Goal: Information Seeking & Learning: Learn about a topic

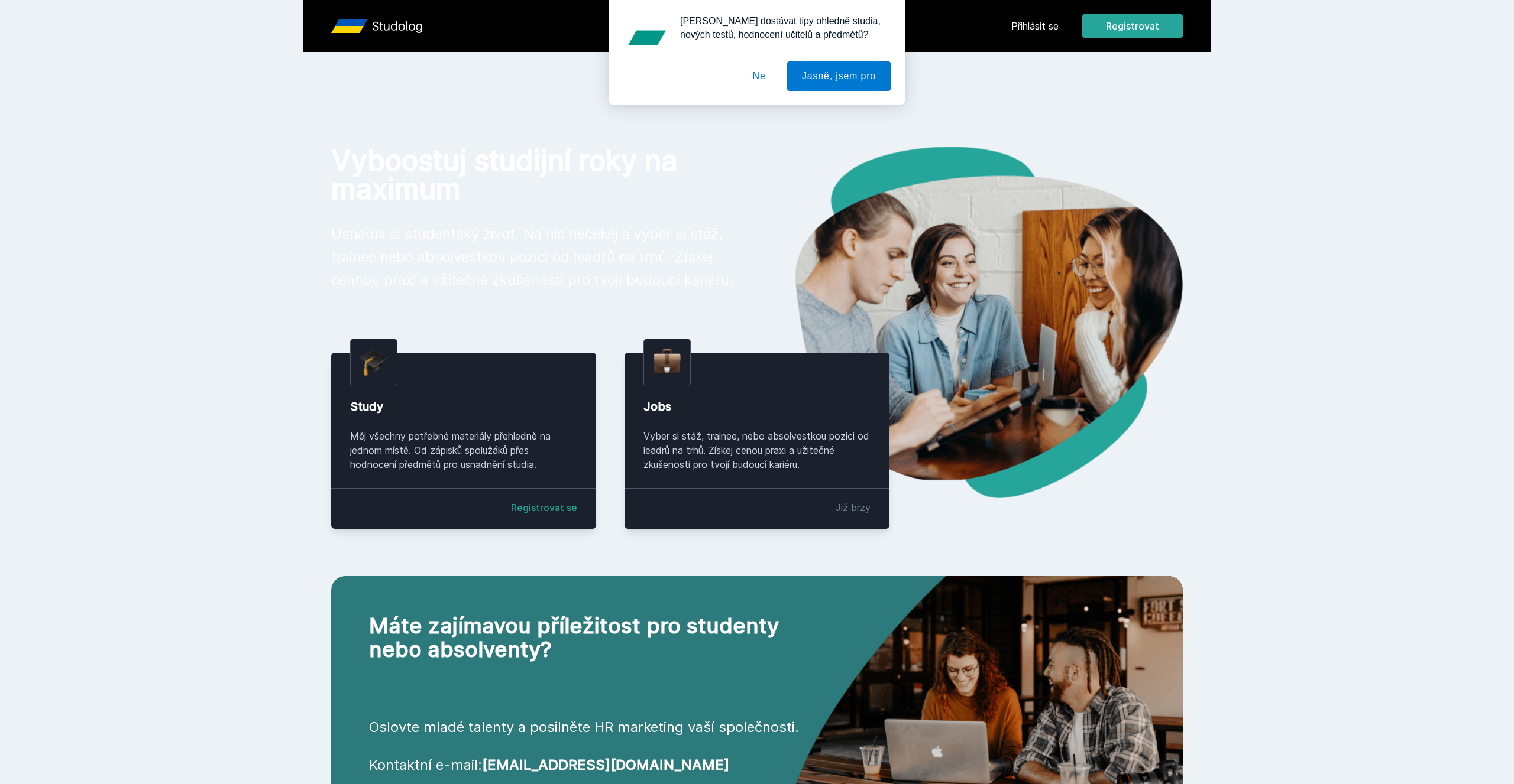
click at [1025, 19] on div "[PERSON_NAME] dostávat tipy ohledně studia, nových testů, hodnocení učitelů a p…" at bounding box center [757, 52] width 1514 height 105
click at [757, 83] on button "Ne" at bounding box center [760, 76] width 43 height 30
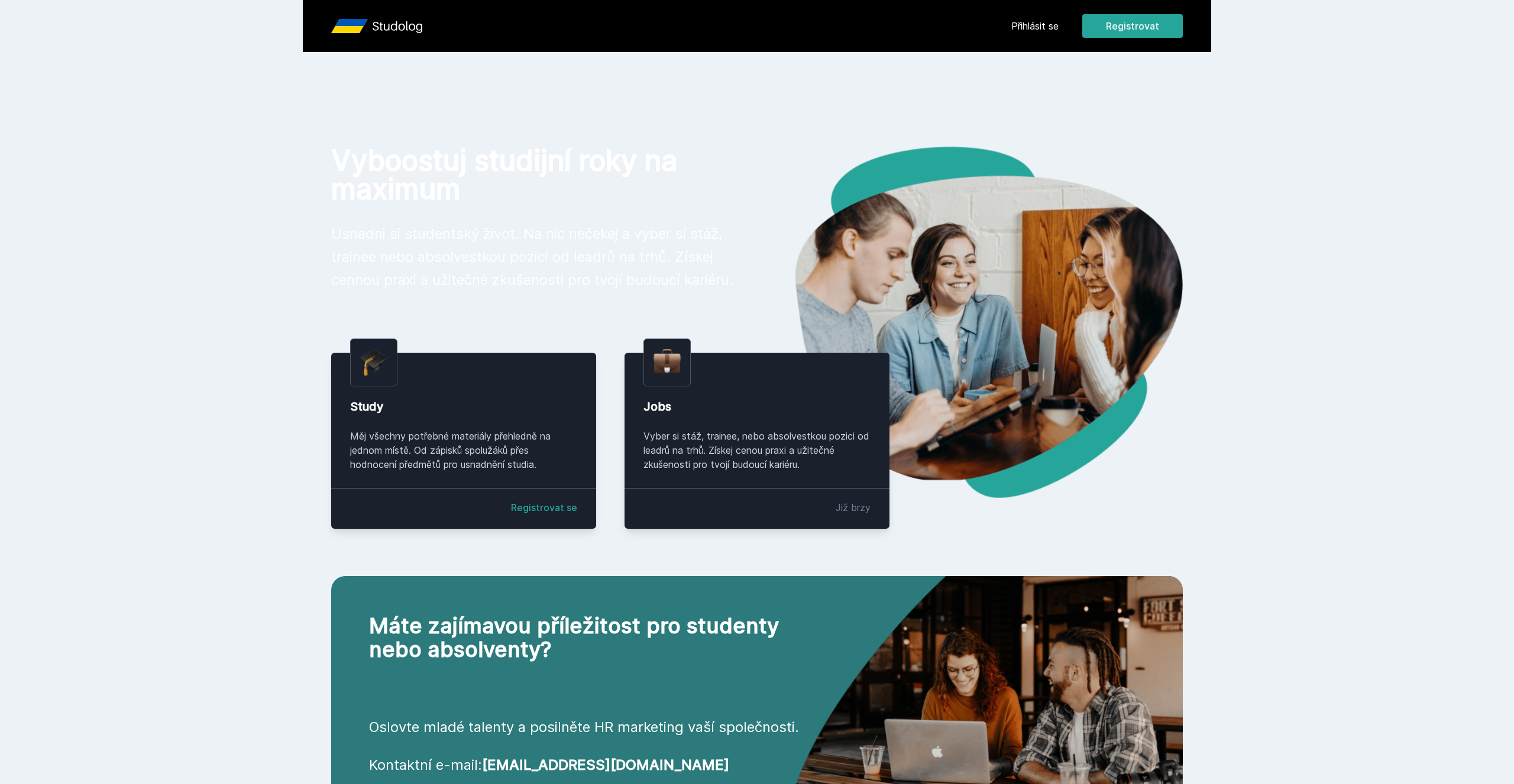
click at [1030, 24] on link "Přihlásit se" at bounding box center [1034, 26] width 47 height 15
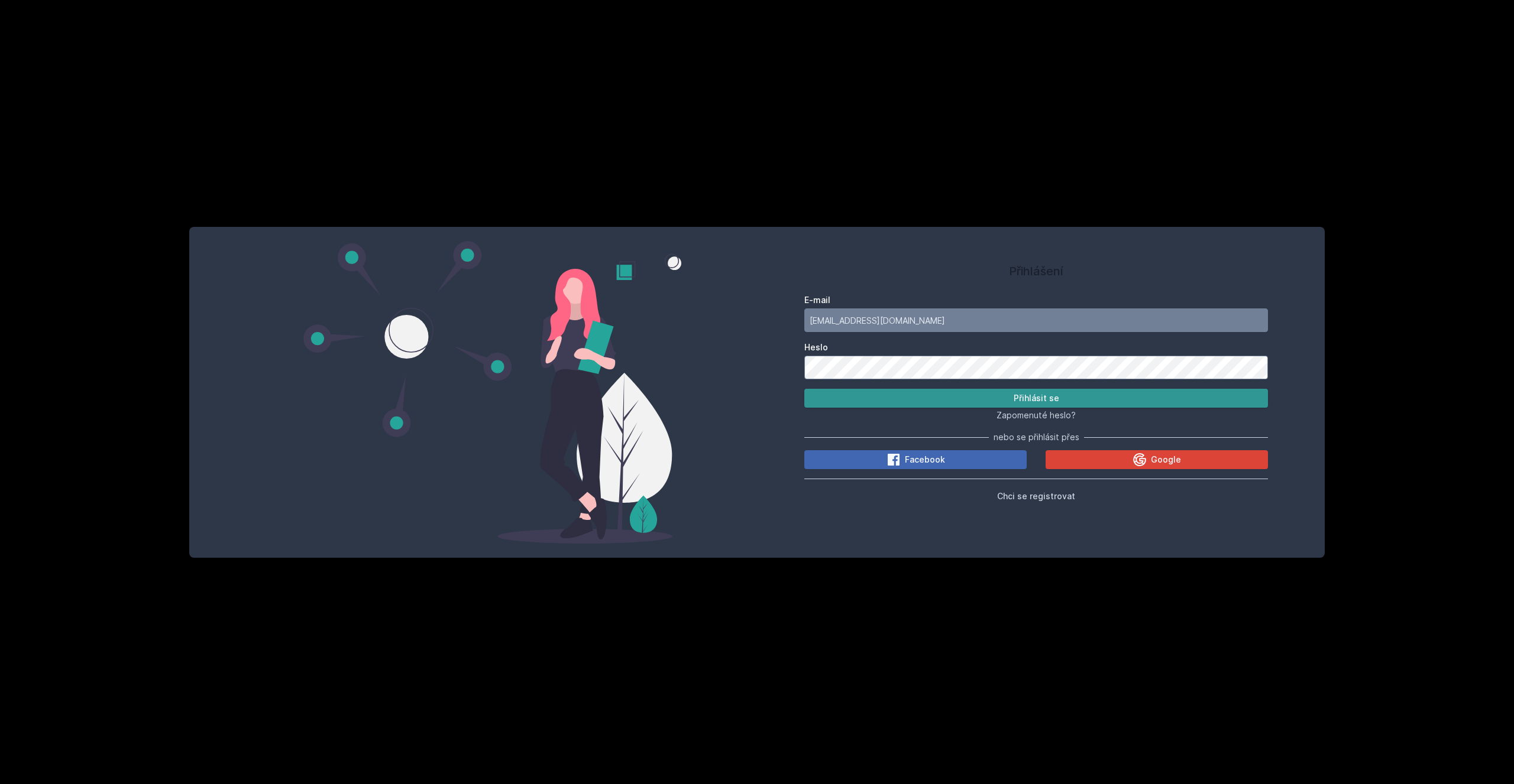
click at [906, 403] on button "Přihlásit se" at bounding box center [1035, 398] width 463 height 19
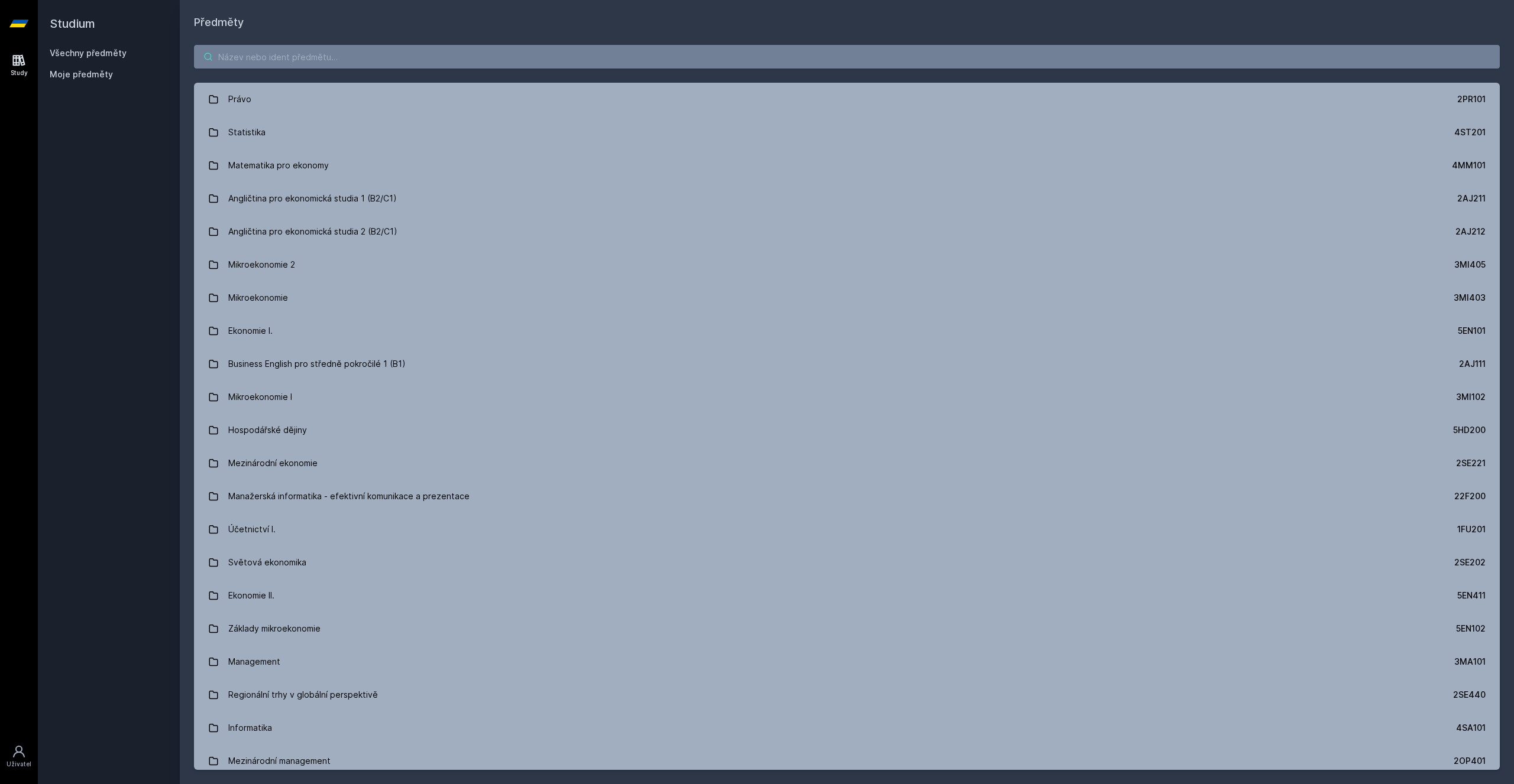
click at [422, 58] on input "search" at bounding box center [846, 56] width 1305 height 24
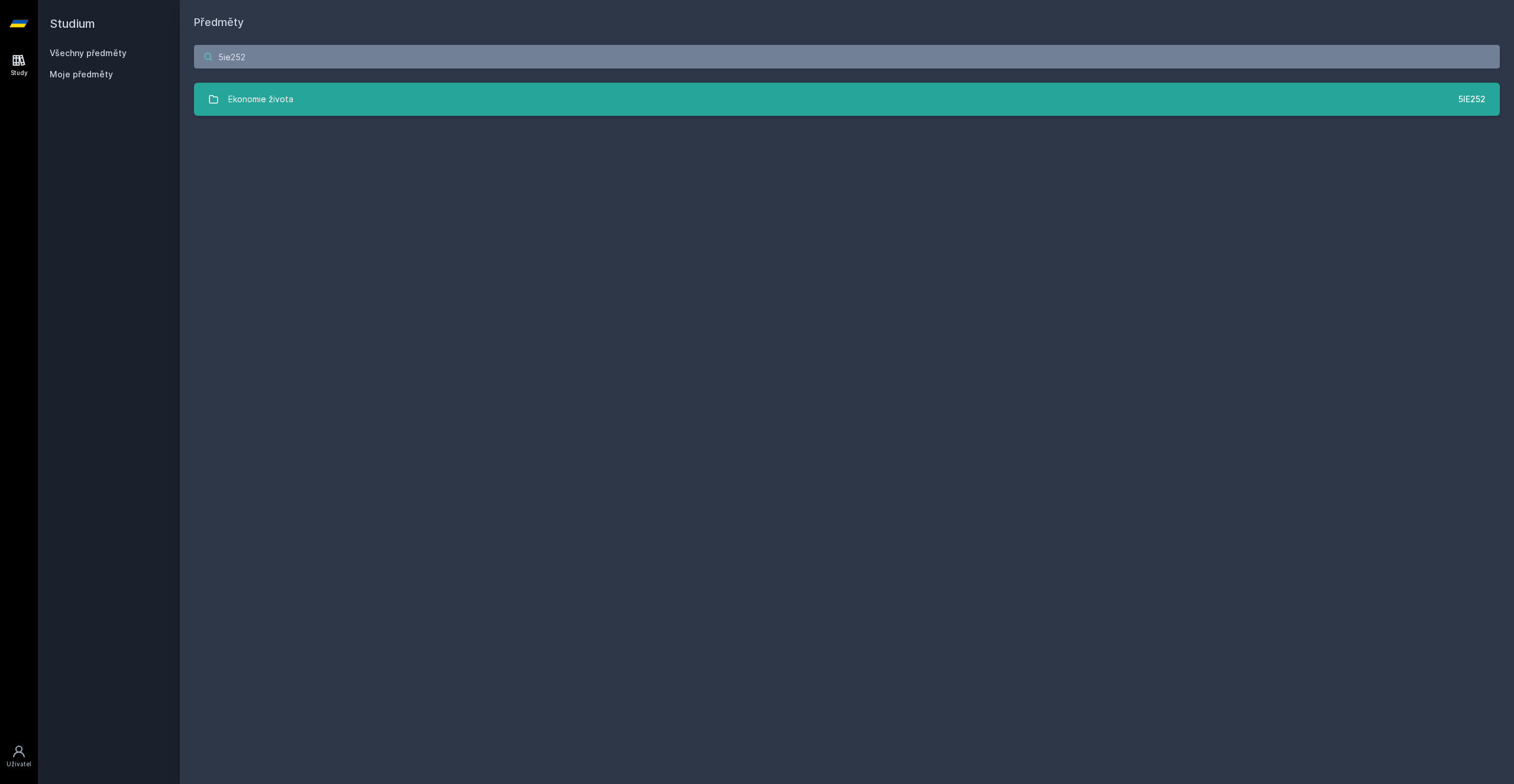
type input "5ie252"
click at [241, 94] on div "Ekonomie života" at bounding box center [261, 99] width 65 height 24
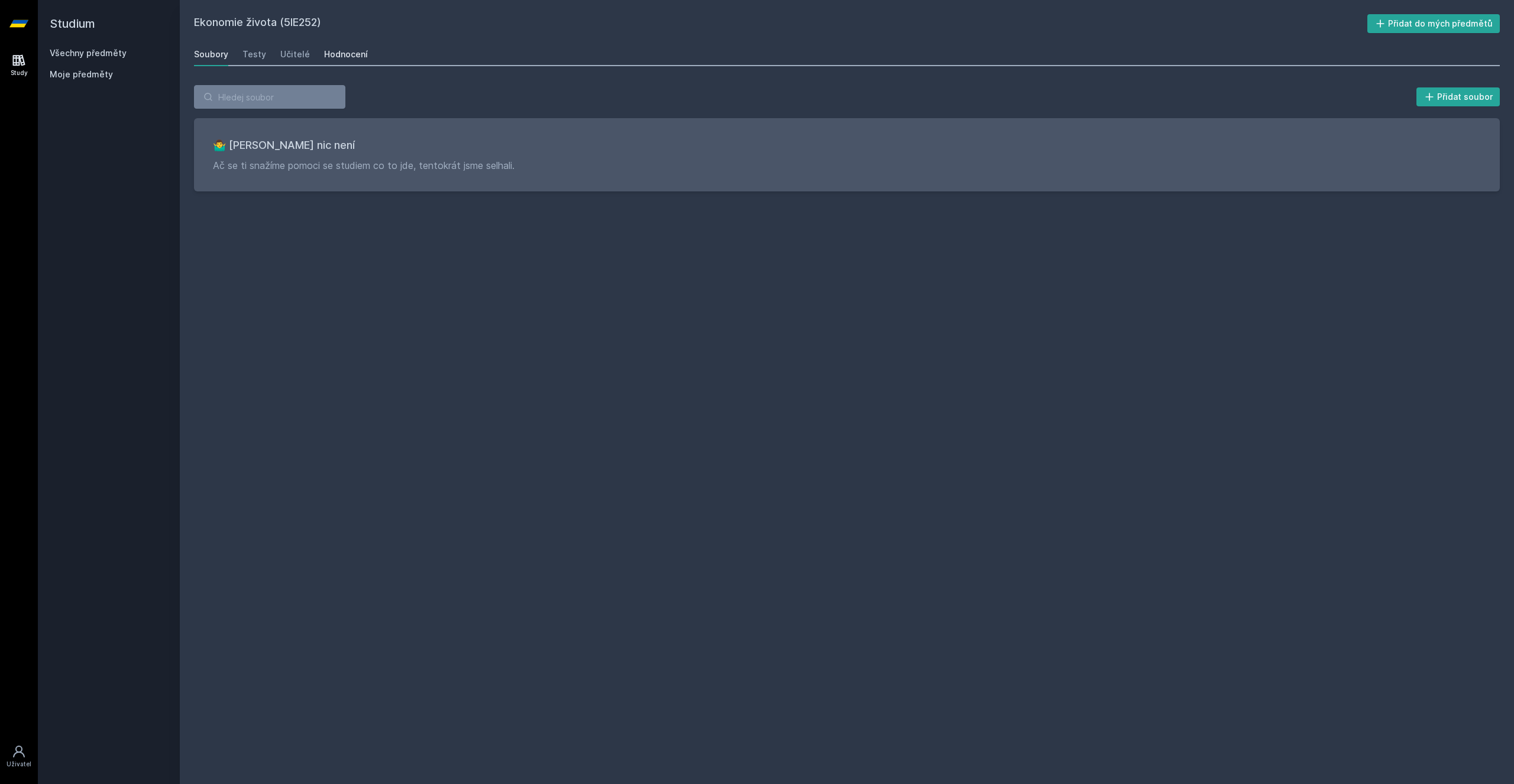
click at [329, 56] on div "Hodnocení" at bounding box center [345, 55] width 44 height 12
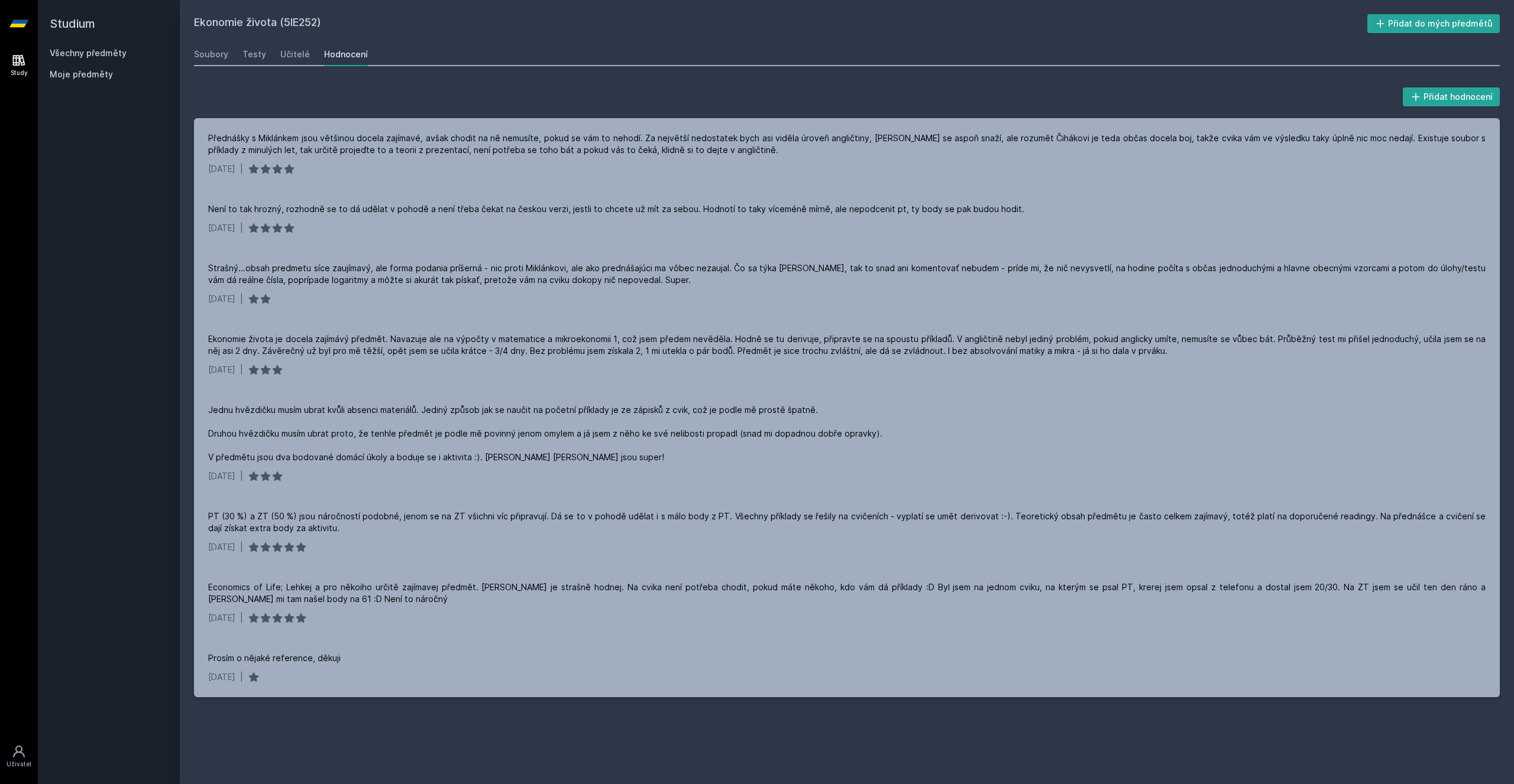
drag, startPoint x: 265, startPoint y: 63, endPoint x: 237, endPoint y: 56, distance: 28.9
click at [237, 56] on div "Soubory Testy Učitelé Hodnocení" at bounding box center [846, 55] width 1305 height 24
click at [251, 88] on div "Přidat hodnocení" at bounding box center [846, 97] width 1305 height 24
click at [106, 52] on link "Všechny předměty" at bounding box center [88, 53] width 77 height 10
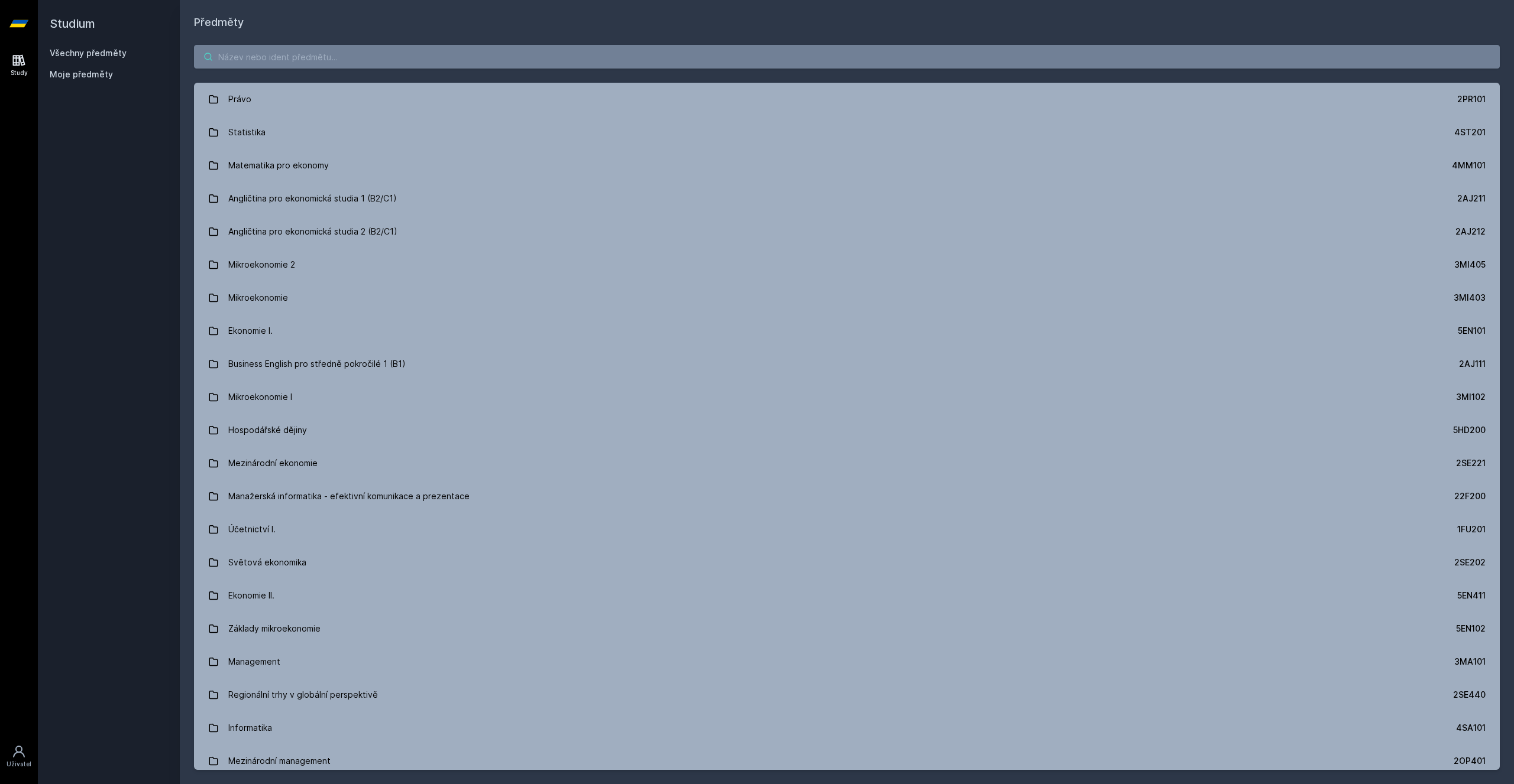
click at [383, 60] on input "search" at bounding box center [846, 56] width 1305 height 24
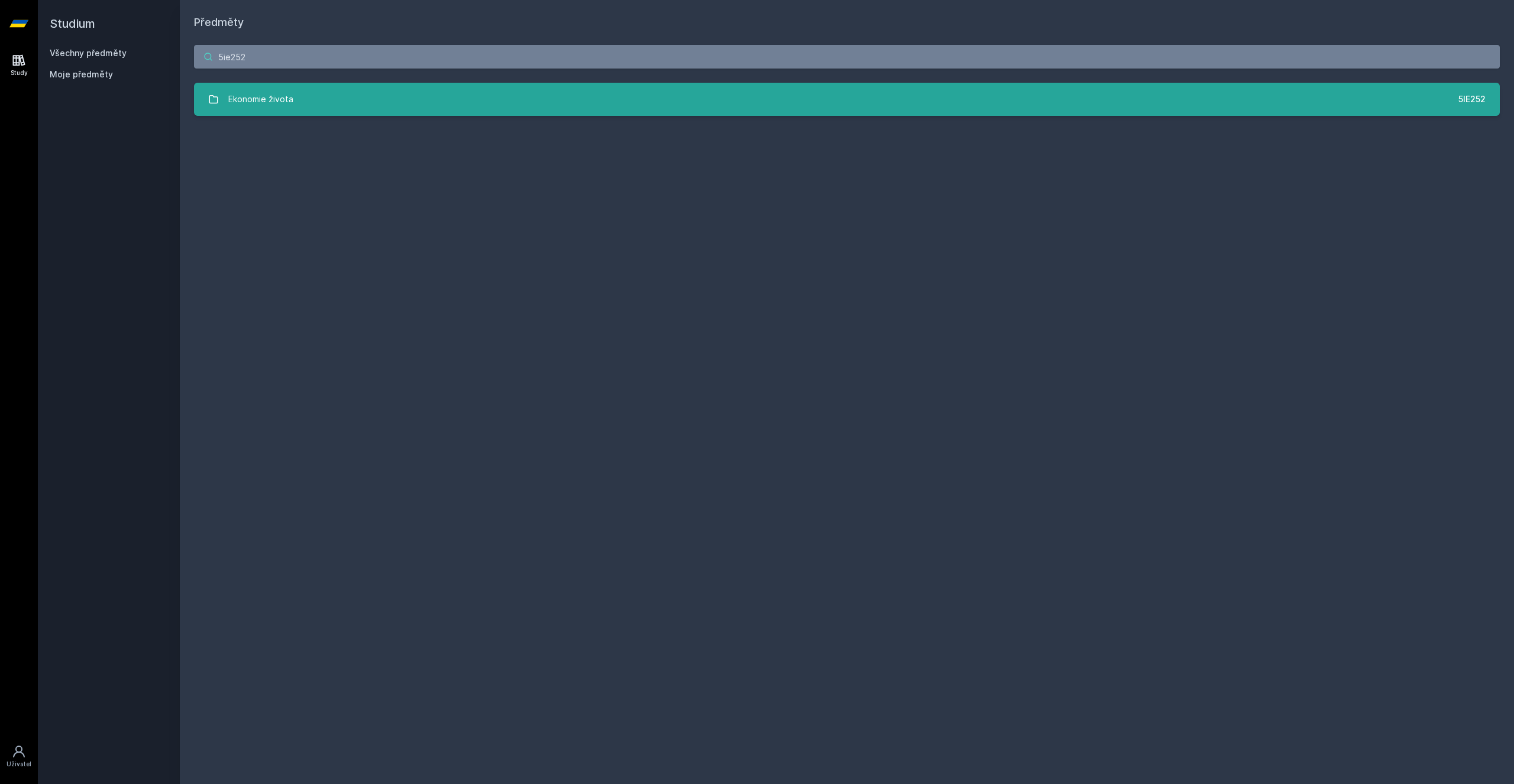
type input "5ie252"
click at [278, 94] on div "Ekonomie života" at bounding box center [261, 99] width 65 height 24
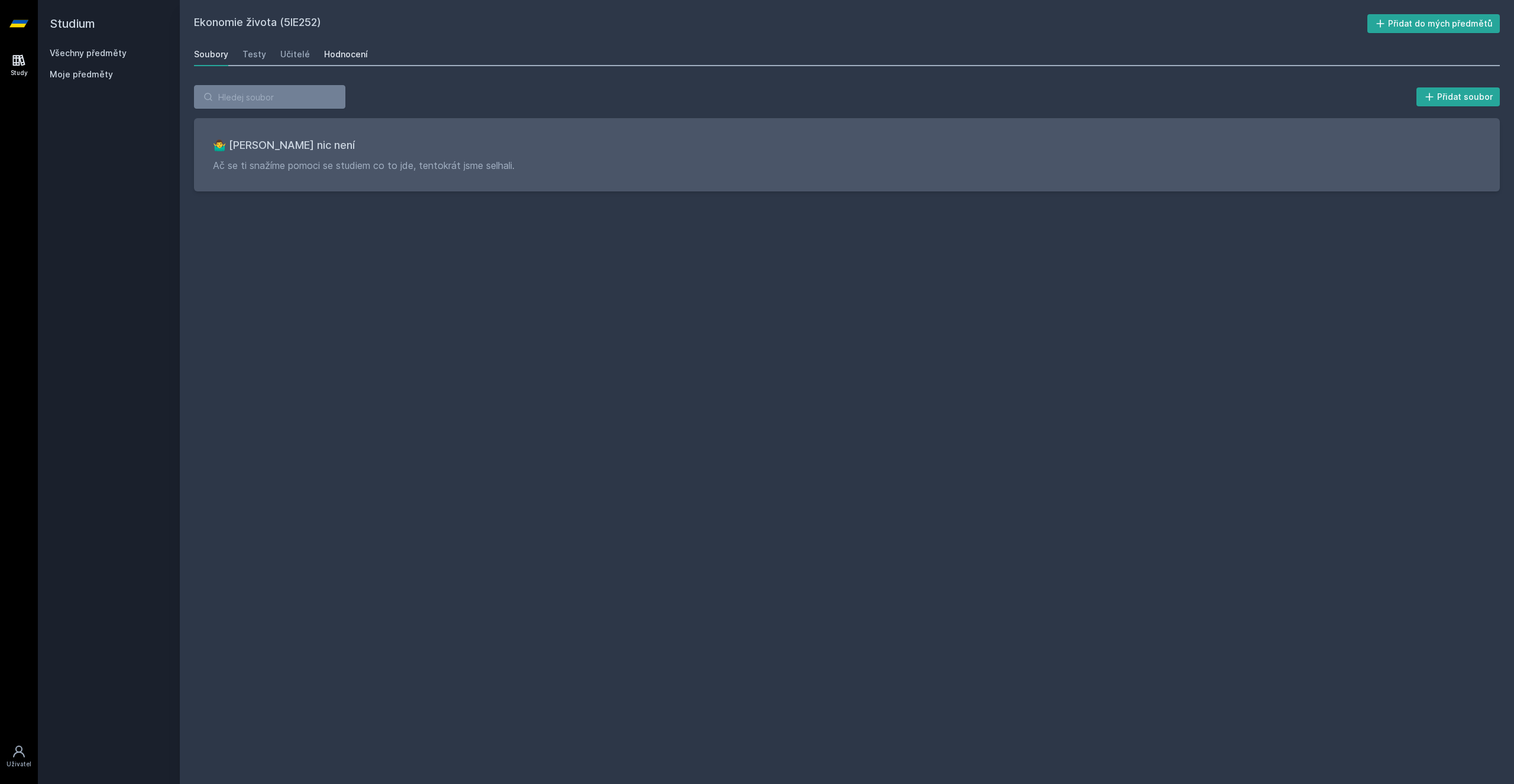
click at [338, 55] on div "Hodnocení" at bounding box center [345, 55] width 44 height 12
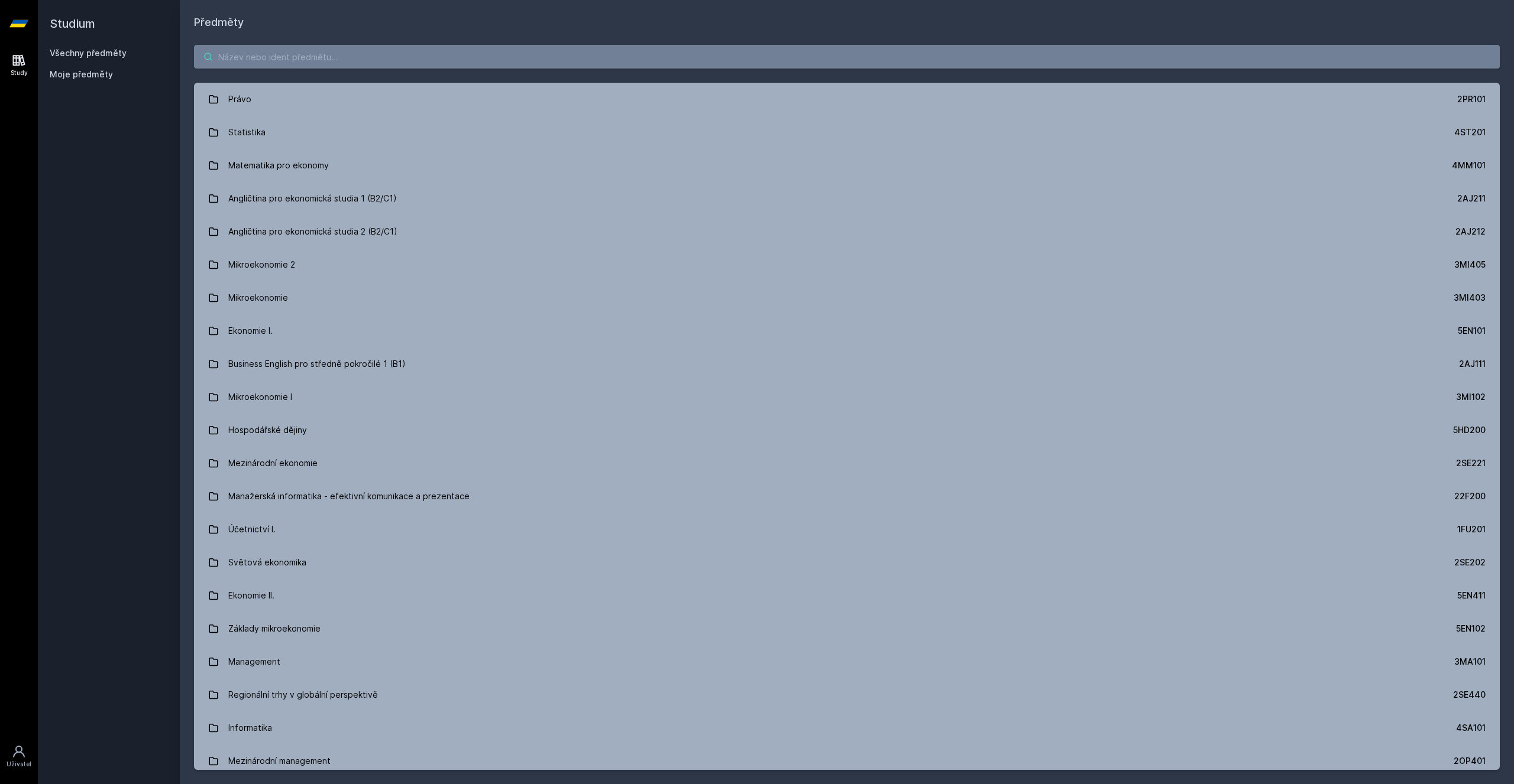
click at [343, 55] on input "search" at bounding box center [846, 56] width 1305 height 24
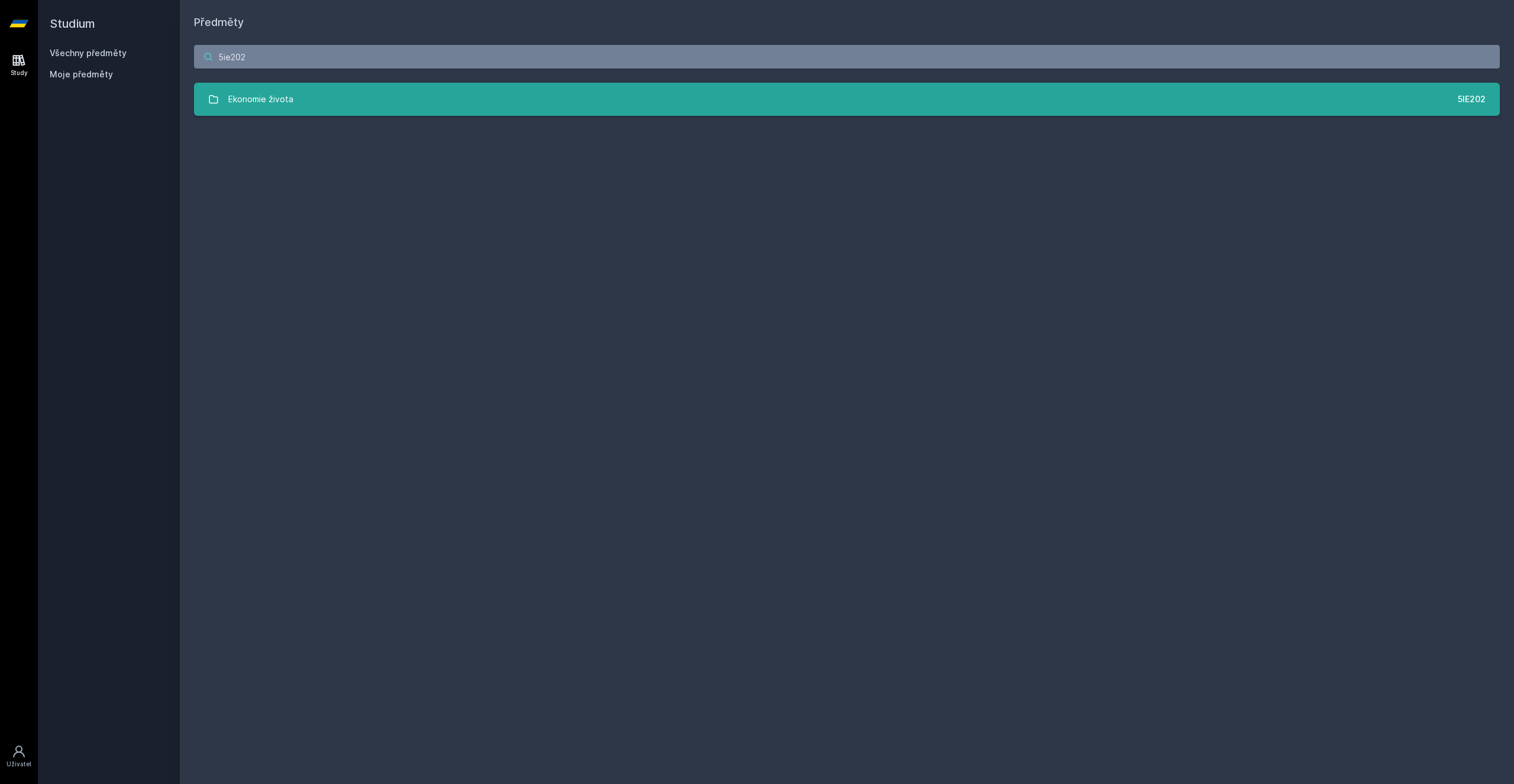
type input "5ie202"
click at [285, 104] on div "Ekonomie života" at bounding box center [261, 99] width 65 height 24
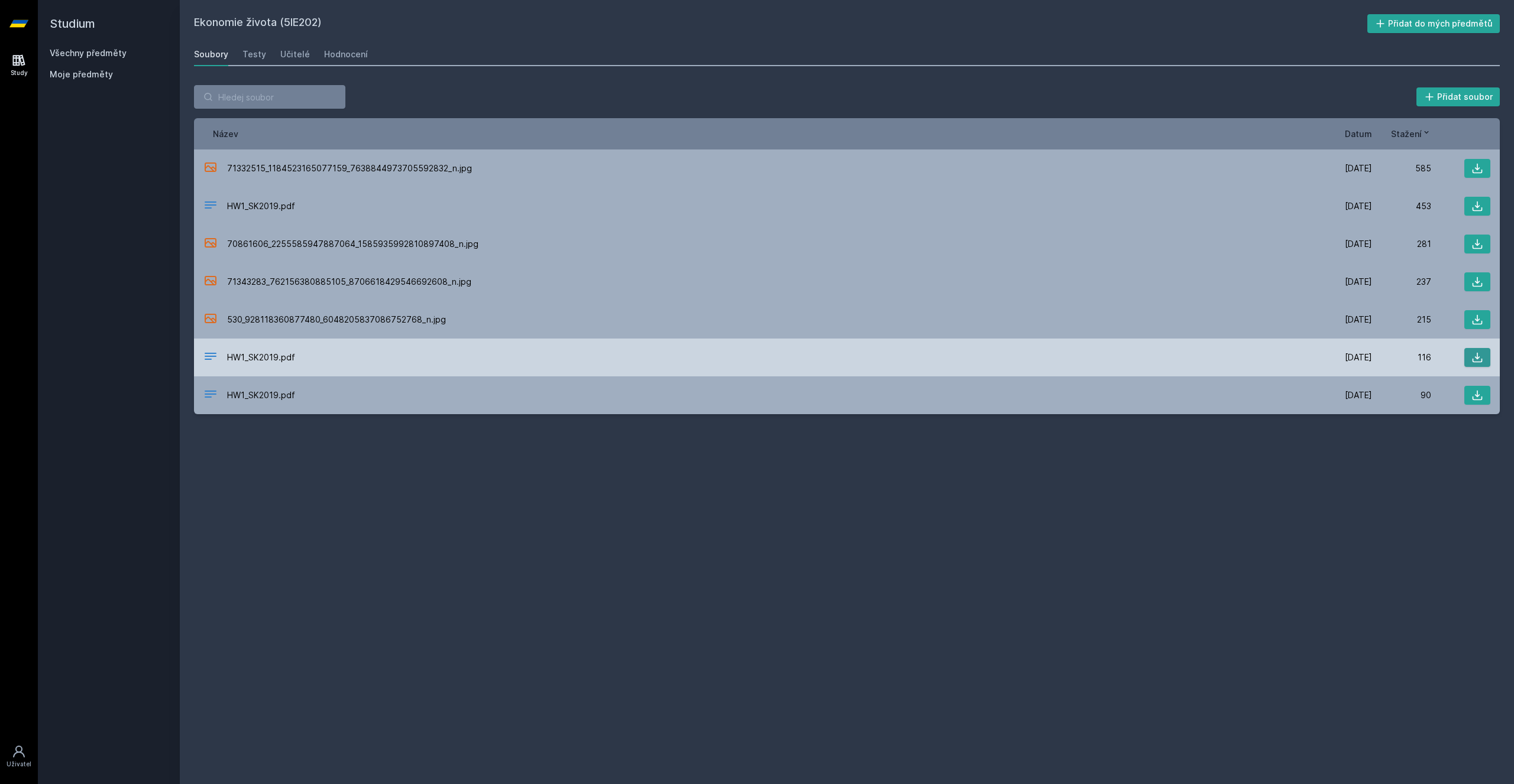
click at [1474, 356] on icon at bounding box center [1477, 358] width 12 height 12
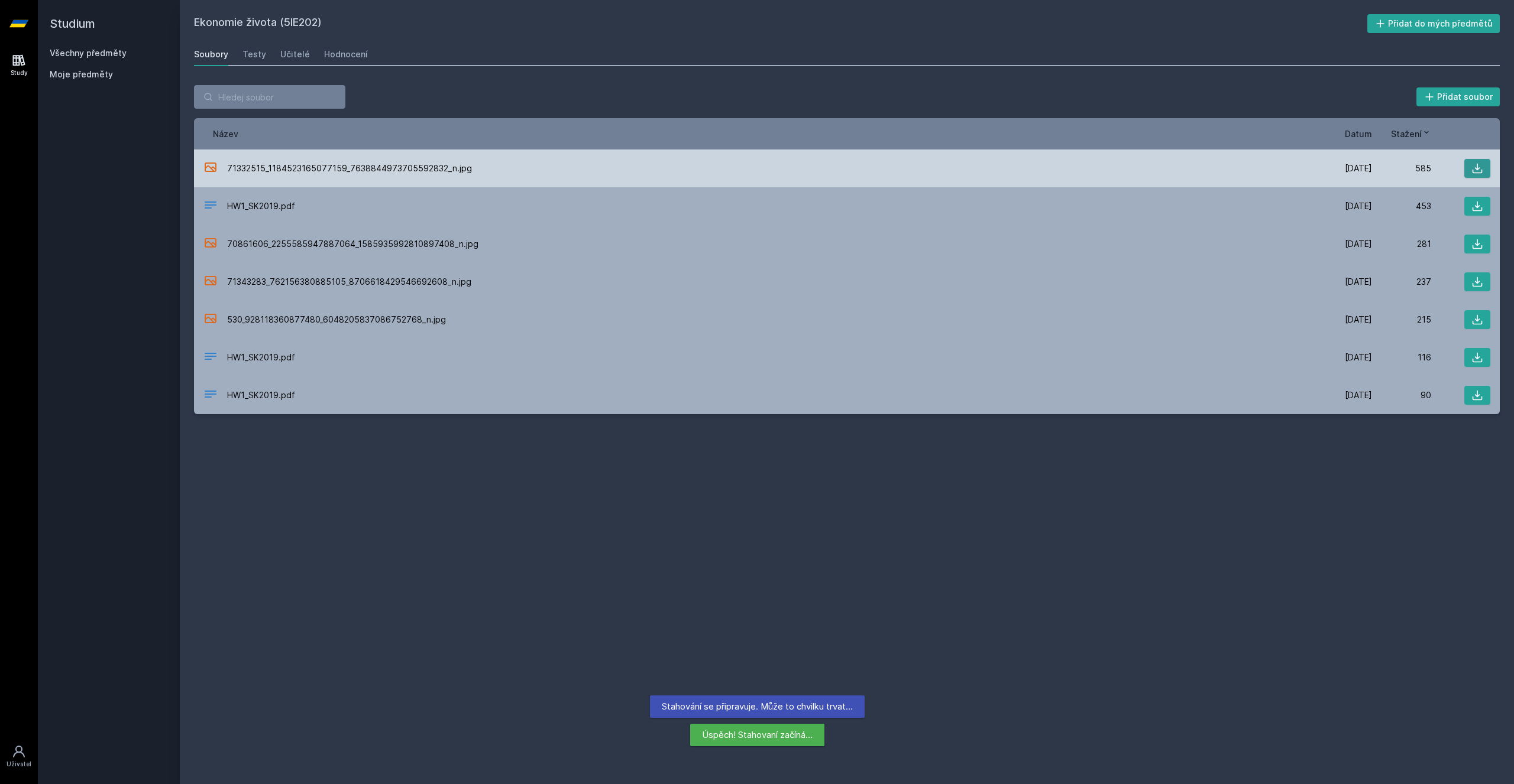
click at [1475, 169] on icon at bounding box center [1477, 169] width 10 height 10
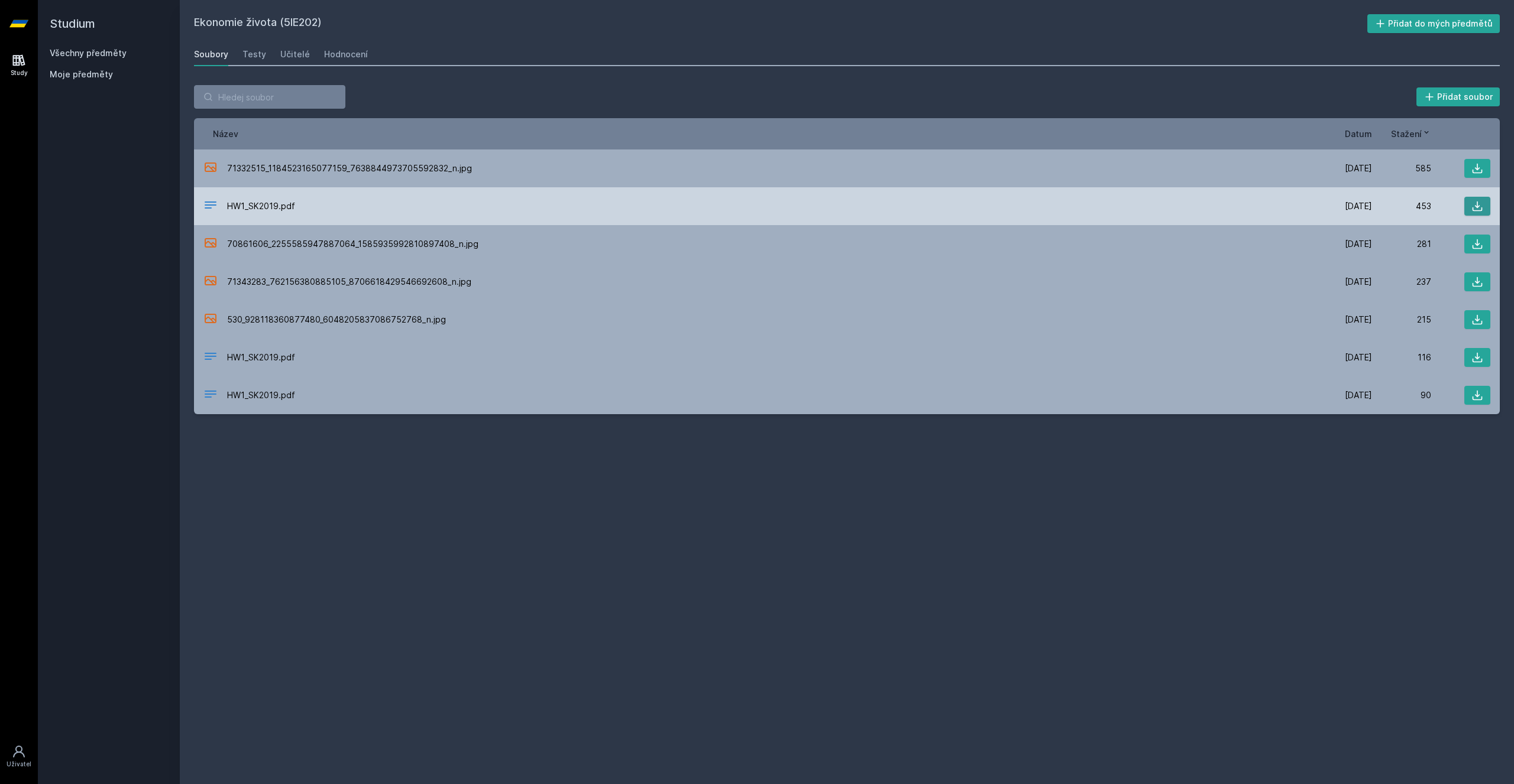
click at [1485, 204] on button at bounding box center [1477, 206] width 26 height 19
